Goal: Information Seeking & Learning: Learn about a topic

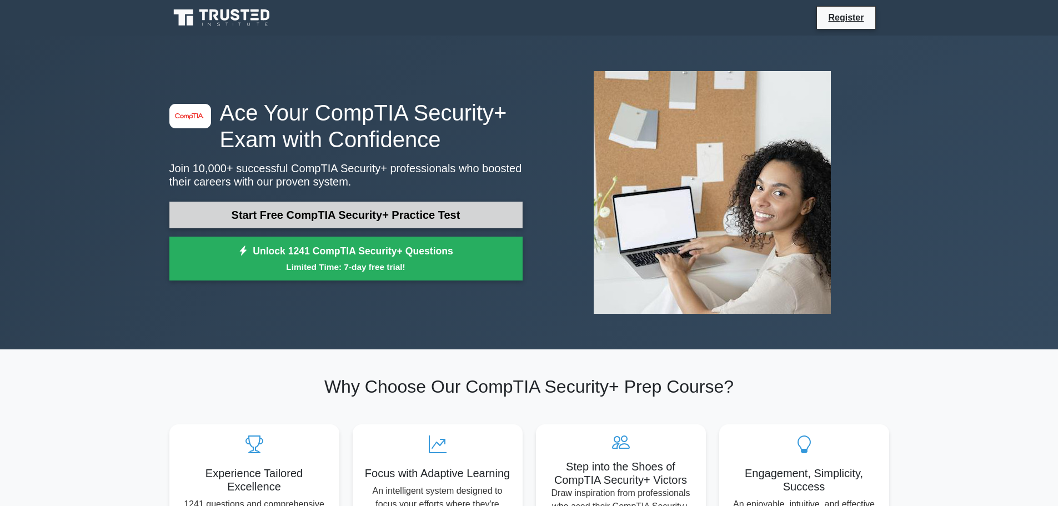
click at [303, 215] on link "Start Free CompTIA Security+ Practice Test" at bounding box center [345, 215] width 353 height 27
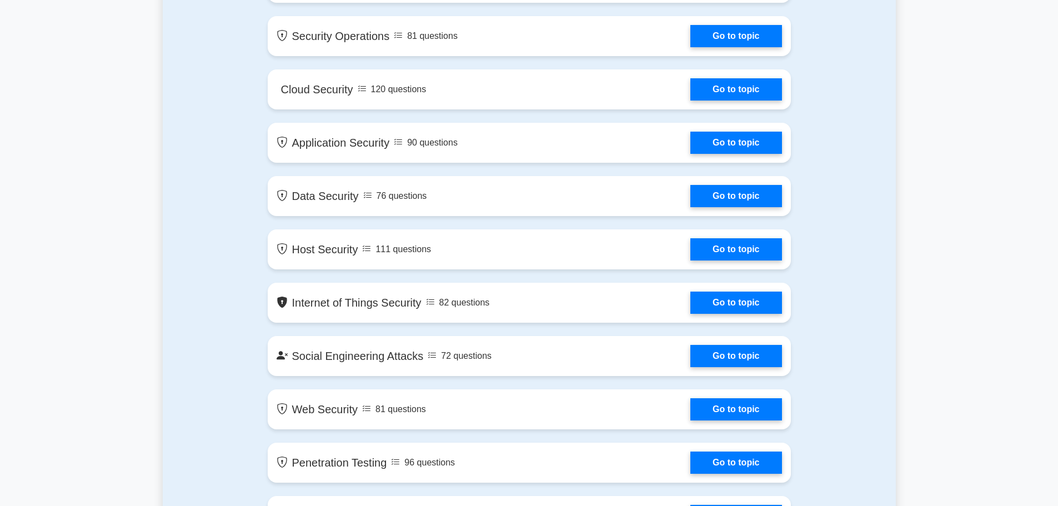
scroll to position [1111, 0]
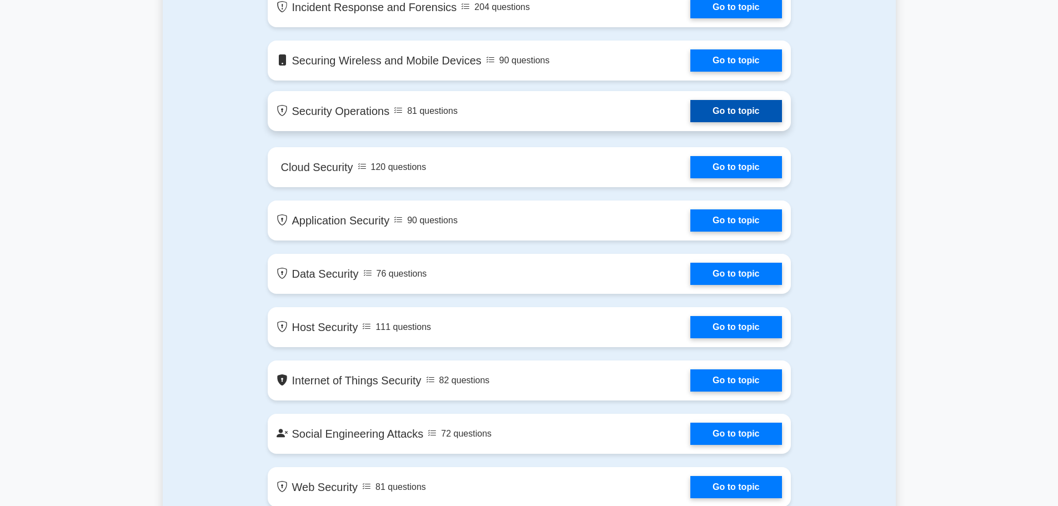
click at [715, 106] on link "Go to topic" at bounding box center [735, 111] width 91 height 22
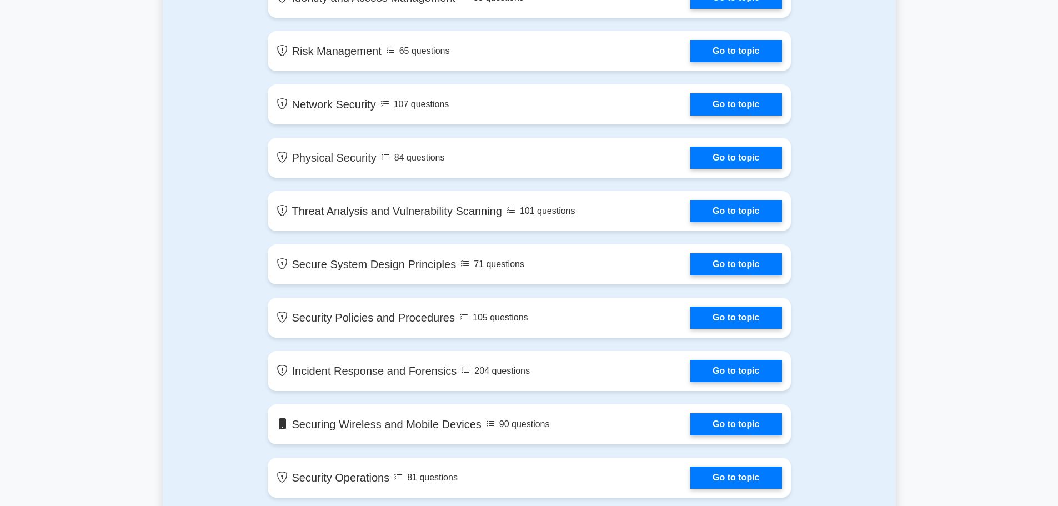
scroll to position [722, 0]
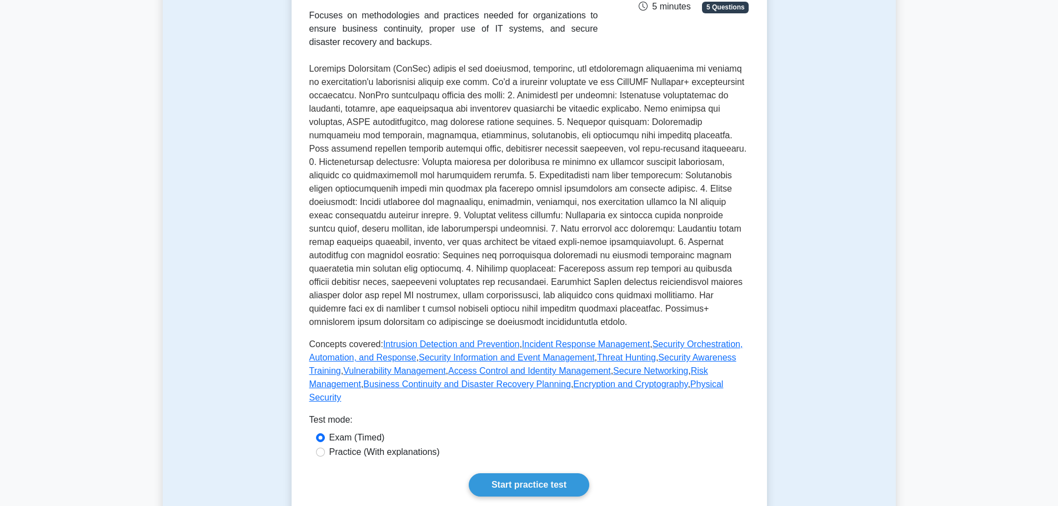
scroll to position [389, 0]
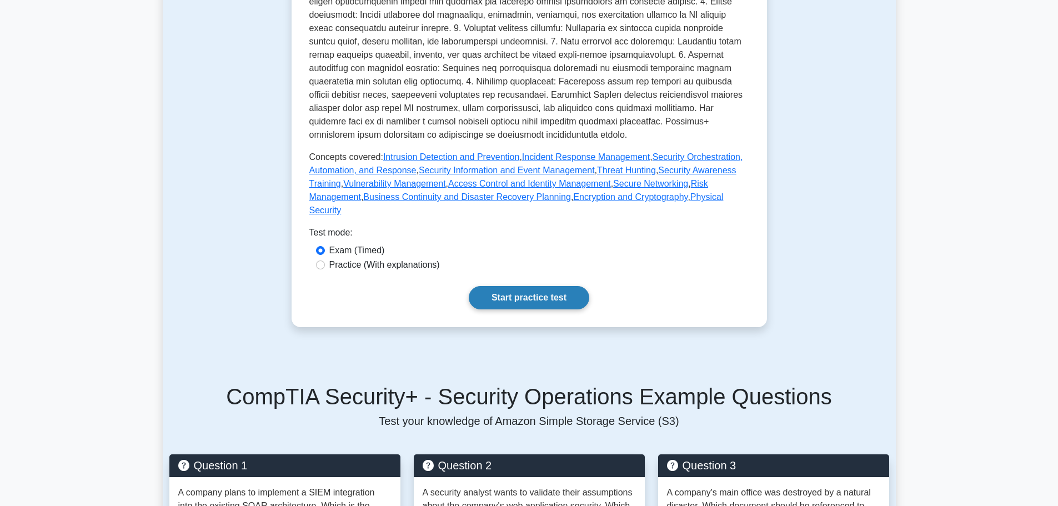
click at [519, 286] on link "Start practice test" at bounding box center [529, 297] width 120 height 23
